Goal: Task Accomplishment & Management: Manage account settings

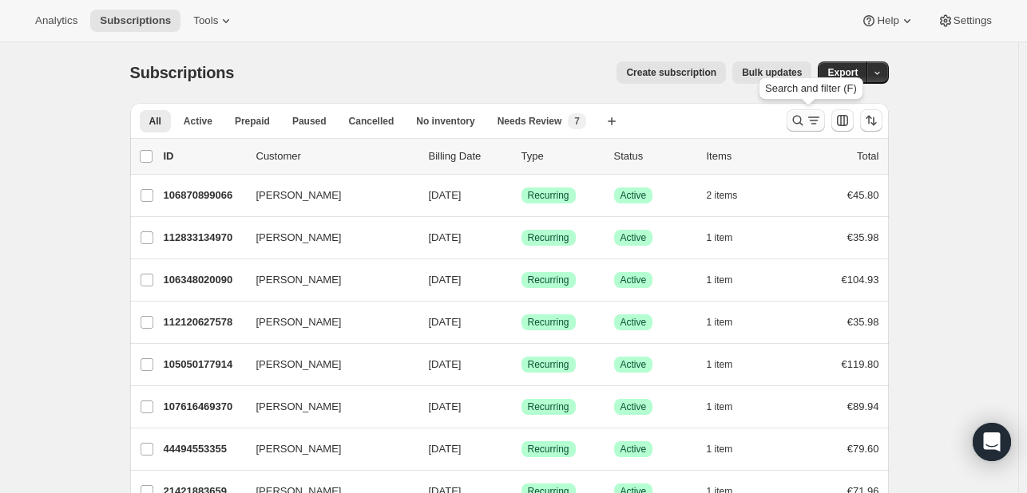
click at [798, 125] on icon "Search and filter results" at bounding box center [797, 121] width 16 height 16
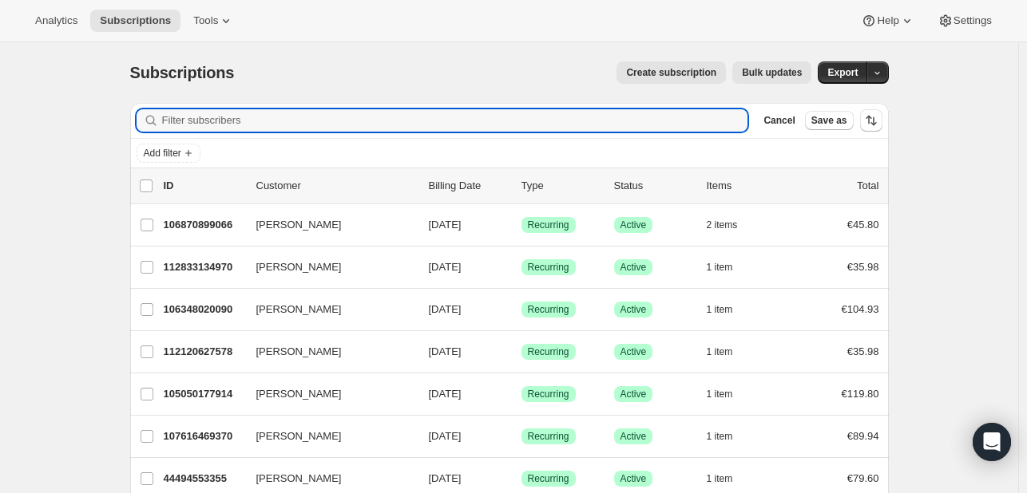
paste input "[EMAIL_ADDRESS][DOMAIN_NAME]"
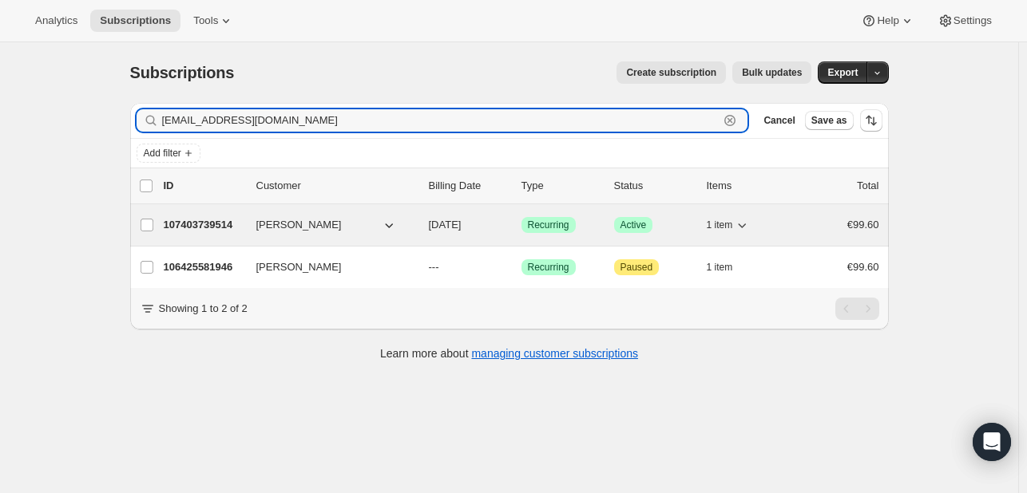
type input "[EMAIL_ADDRESS][DOMAIN_NAME]"
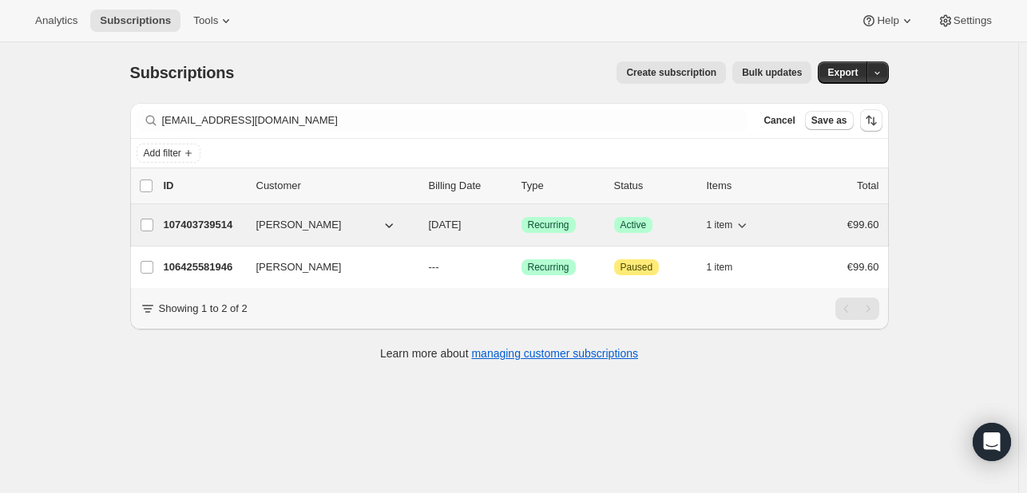
click at [287, 226] on span "[PERSON_NAME]" at bounding box center [298, 225] width 85 height 16
click at [208, 226] on p "107403739514" at bounding box center [204, 225] width 80 height 16
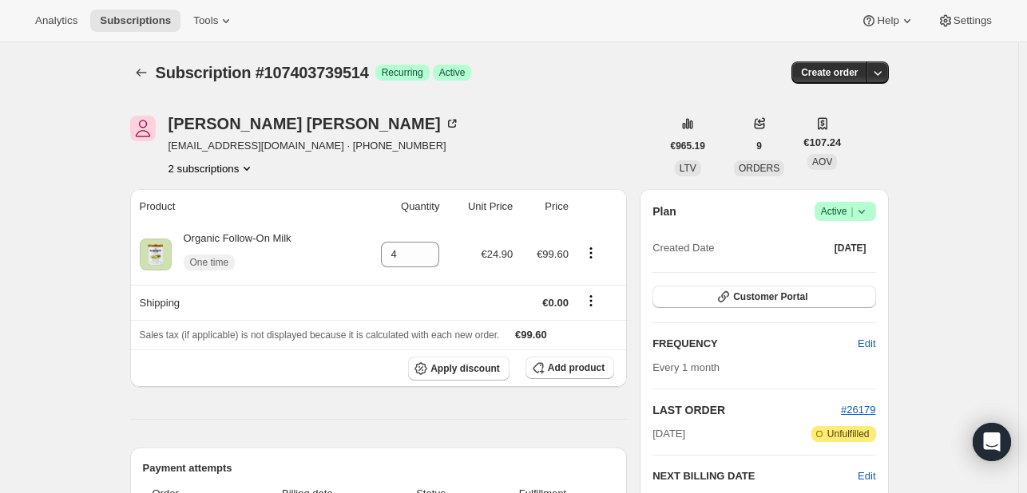
click at [246, 166] on icon "Product actions" at bounding box center [247, 168] width 16 height 16
click at [214, 199] on span "106425581946" at bounding box center [192, 198] width 69 height 12
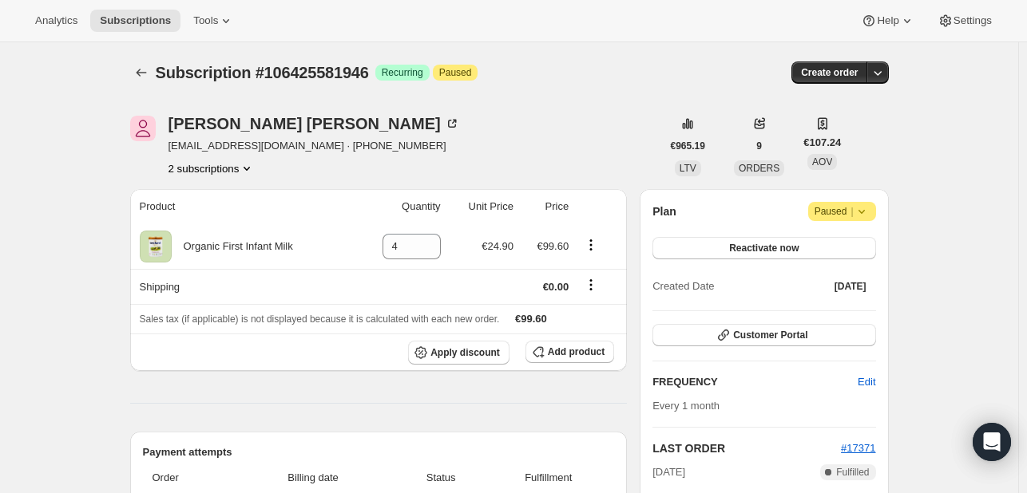
click at [259, 167] on div "2 subscriptions" at bounding box center [313, 168] width 291 height 16
click at [238, 170] on button "2 subscriptions" at bounding box center [211, 168] width 87 height 16
click at [216, 227] on span "107403739514" at bounding box center [192, 225] width 69 height 12
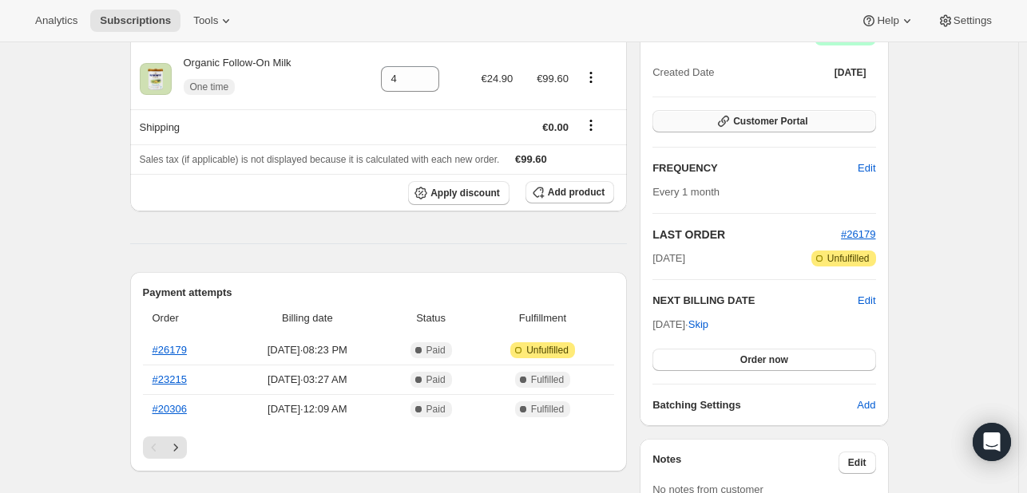
scroll to position [181, 0]
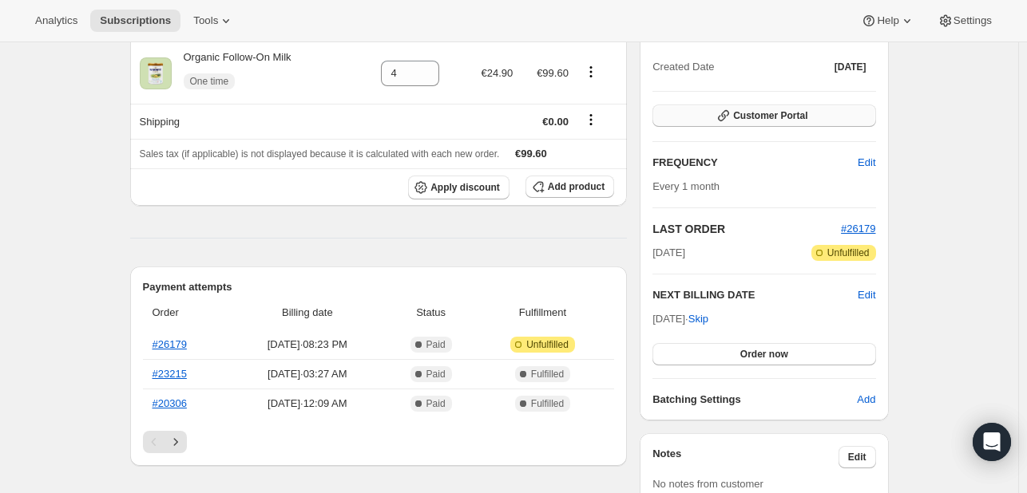
click at [786, 116] on span "Customer Portal" at bounding box center [770, 115] width 74 height 13
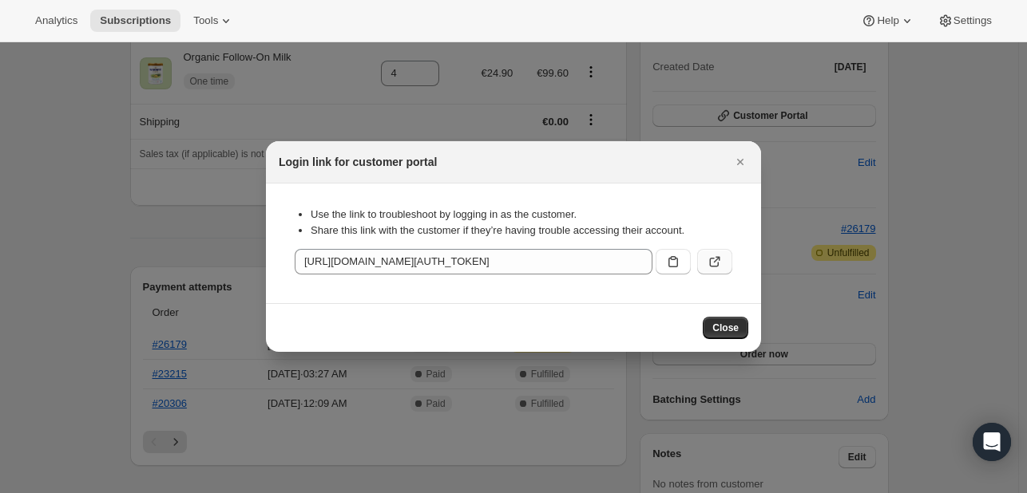
click at [718, 262] on icon ":rgg:" at bounding box center [714, 262] width 16 height 16
click at [738, 165] on icon "Close" at bounding box center [740, 162] width 16 height 16
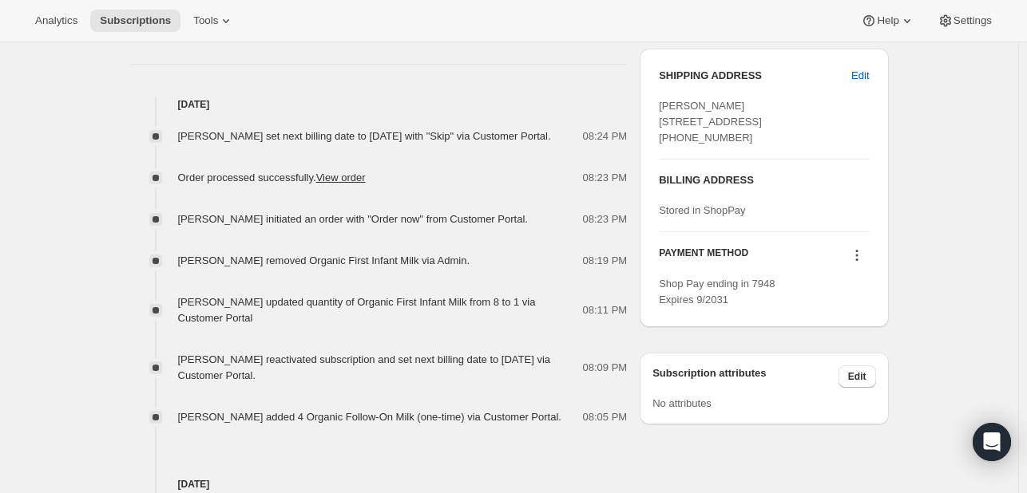
scroll to position [651, 0]
click at [857, 263] on icon at bounding box center [857, 255] width 16 height 16
click at [867, 335] on span "Send link to update card" at bounding box center [860, 331] width 112 height 12
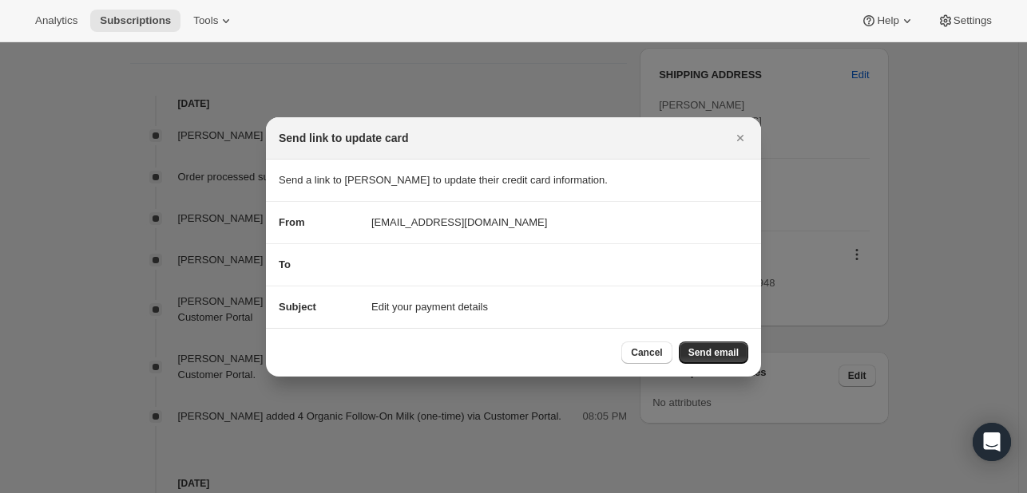
click at [560, 266] on div "To" at bounding box center [513, 265] width 469 height 16
click at [709, 346] on span "Send email" at bounding box center [713, 352] width 50 height 13
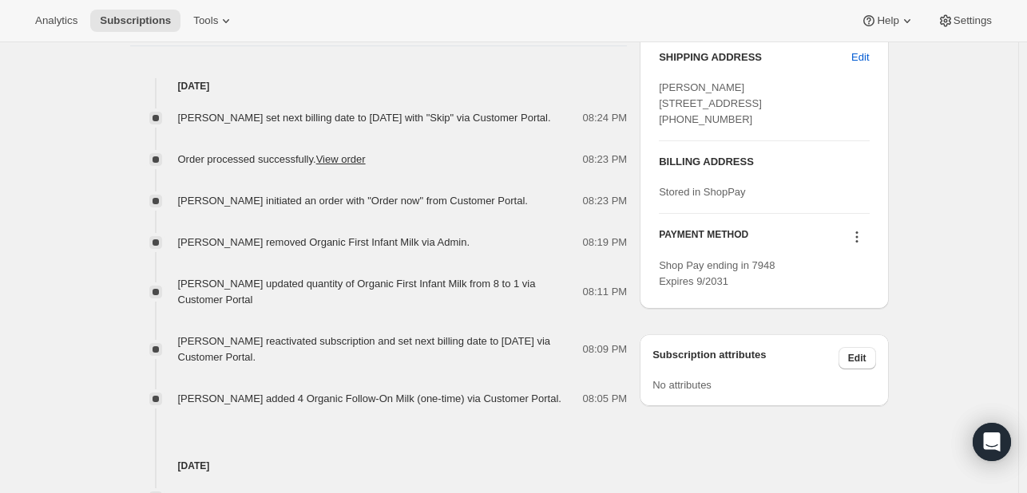
scroll to position [744, 0]
click at [856, 243] on icon at bounding box center [857, 235] width 16 height 16
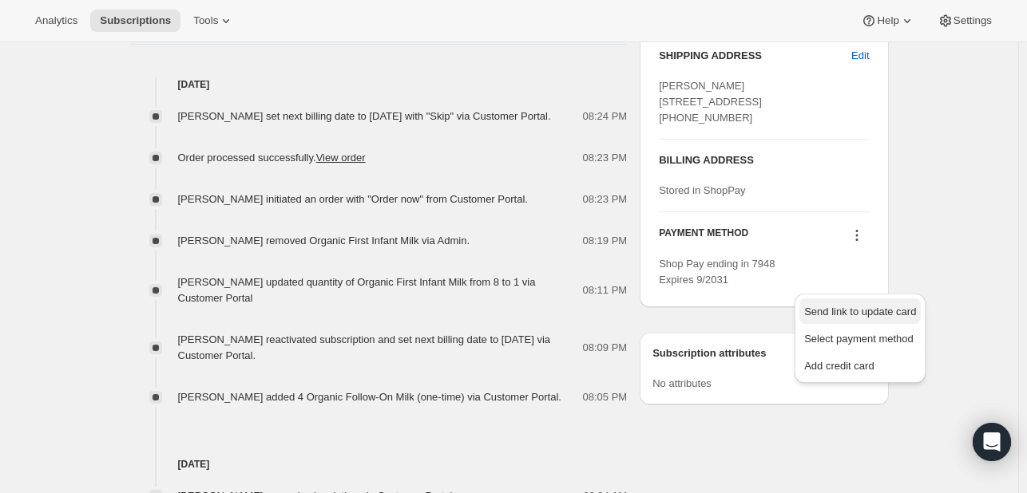
click at [856, 317] on span "Send link to update card" at bounding box center [860, 312] width 112 height 12
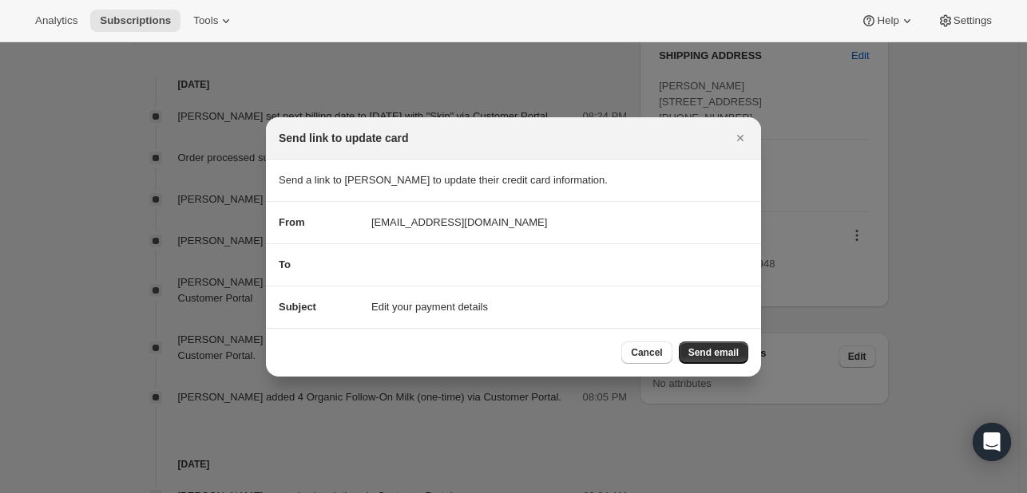
click at [497, 263] on div "To" at bounding box center [513, 265] width 469 height 16
click at [543, 279] on section "To" at bounding box center [513, 265] width 495 height 42
click at [722, 351] on span "Send email" at bounding box center [713, 352] width 50 height 13
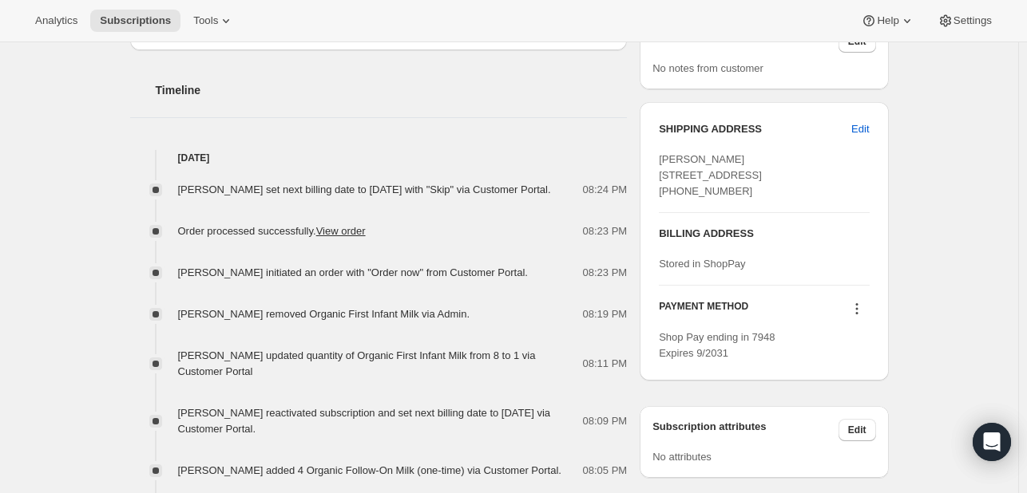
click at [858, 317] on icon at bounding box center [857, 309] width 16 height 16
click at [857, 381] on span "Send link to update card" at bounding box center [860, 385] width 112 height 12
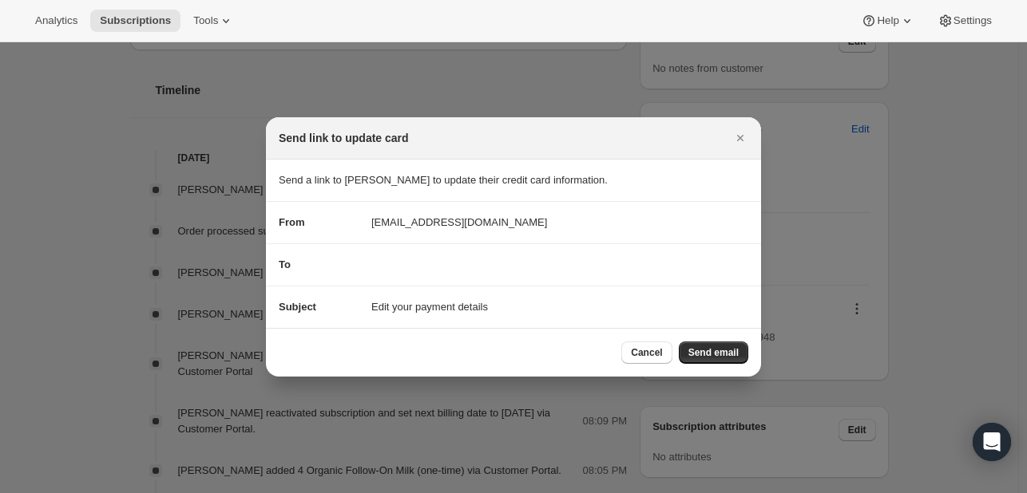
click at [417, 264] on div "To" at bounding box center [513, 265] width 469 height 16
click at [800, 5] on div "Analytics Subscriptions Tools Help Settings" at bounding box center [513, 21] width 1027 height 42
click at [659, 345] on button "Cancel" at bounding box center [646, 353] width 50 height 22
